Goal: Transaction & Acquisition: Download file/media

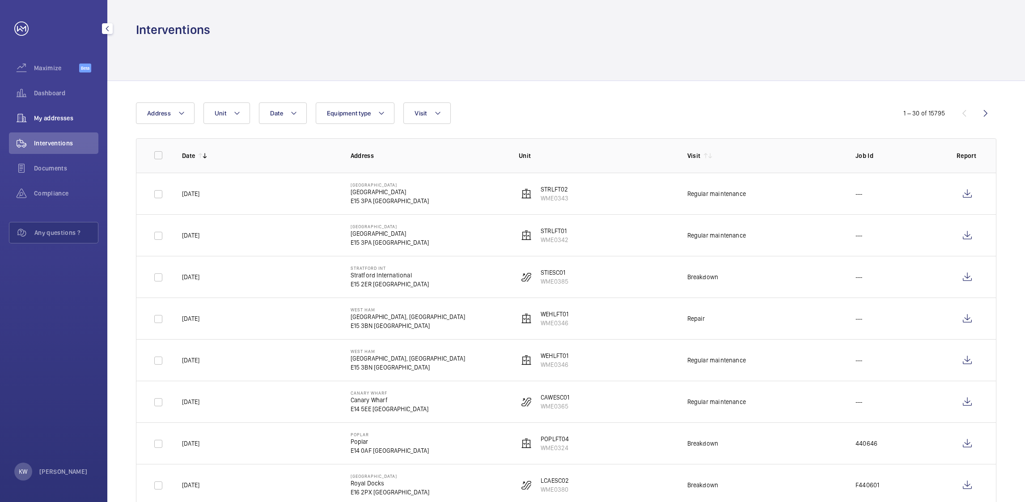
click at [58, 123] on div "My addresses" at bounding box center [53, 117] width 89 height 21
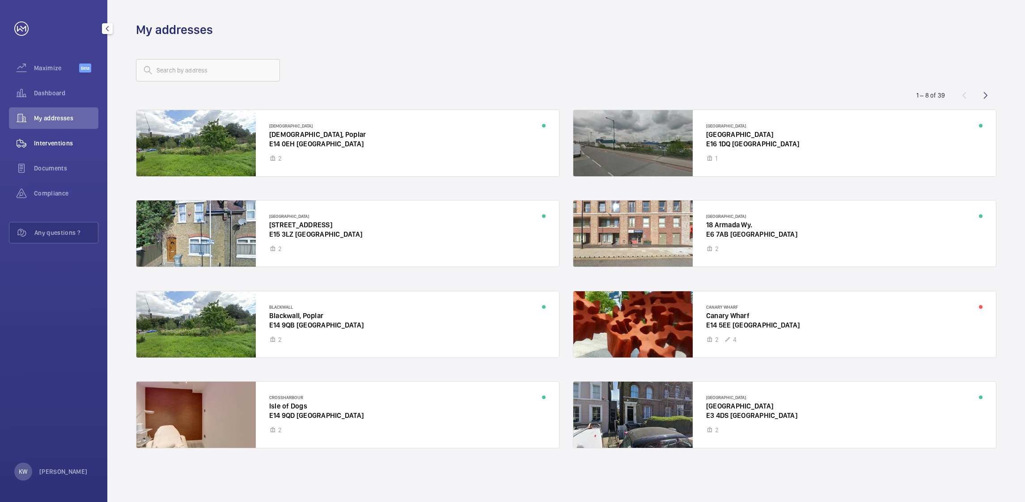
click at [58, 139] on span "Interventions" at bounding box center [66, 143] width 64 height 9
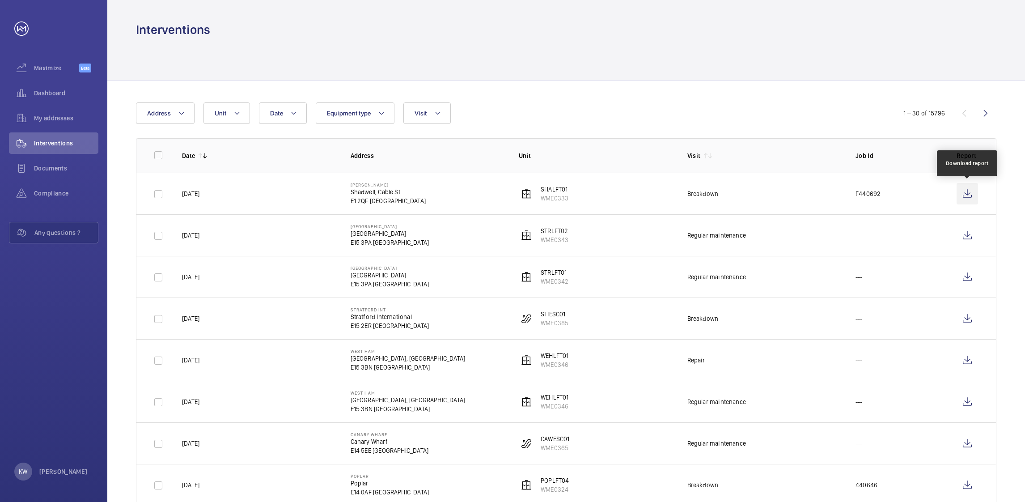
click at [965, 197] on wm-front-icon-button at bounding box center [966, 193] width 21 height 21
